Goal: Transaction & Acquisition: Purchase product/service

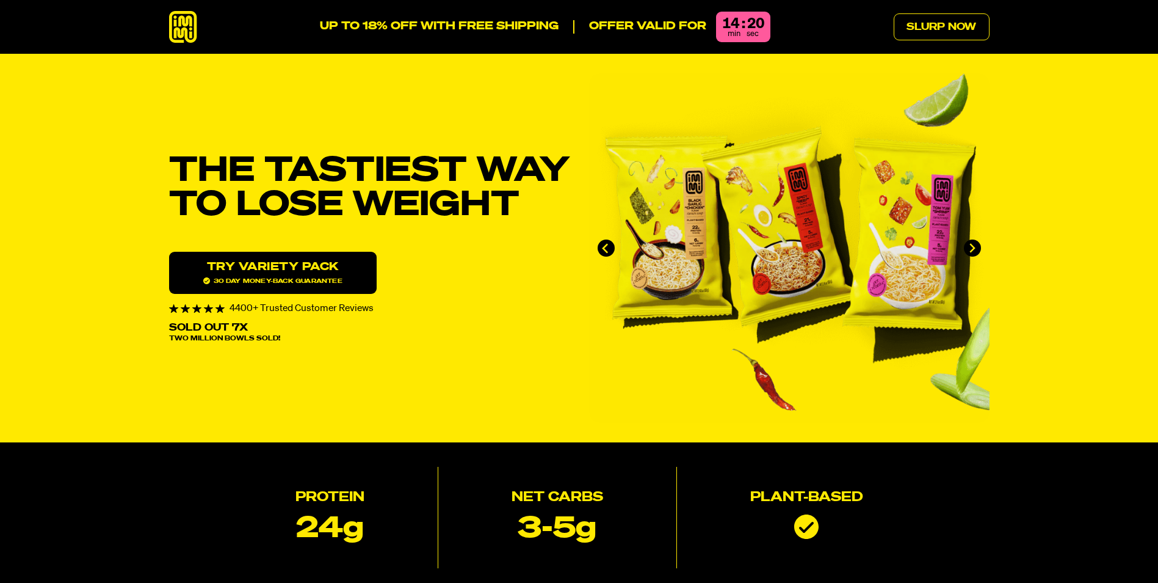
click at [181, 26] on icon at bounding box center [183, 27] width 28 height 32
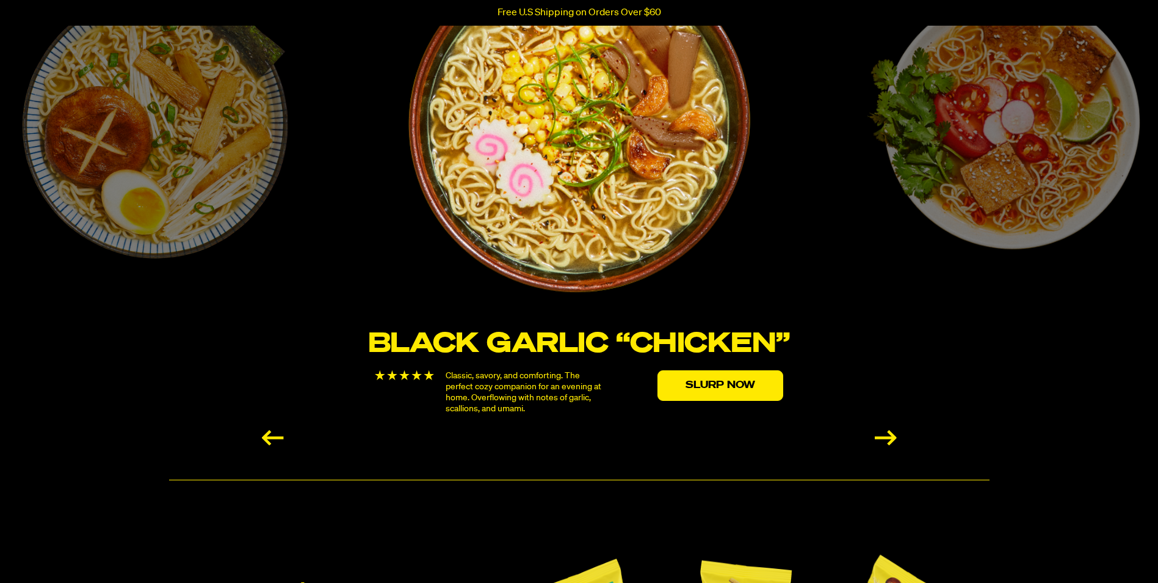
scroll to position [2198, 0]
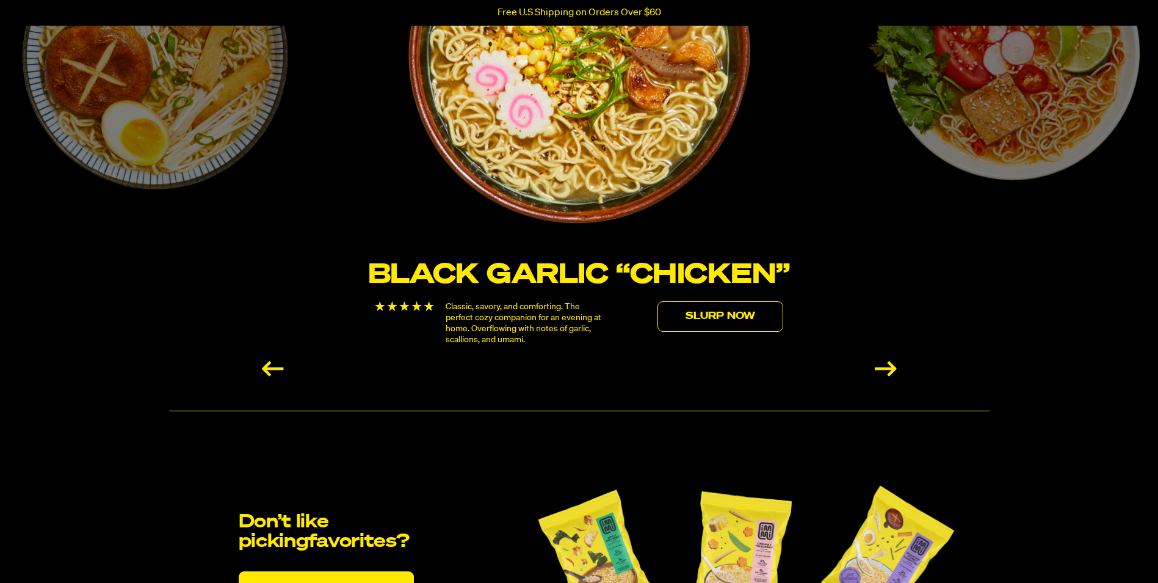
click at [684, 320] on link "Slurp Now" at bounding box center [721, 316] width 126 height 31
